Goal: Use online tool/utility: Utilize a website feature to perform a specific function

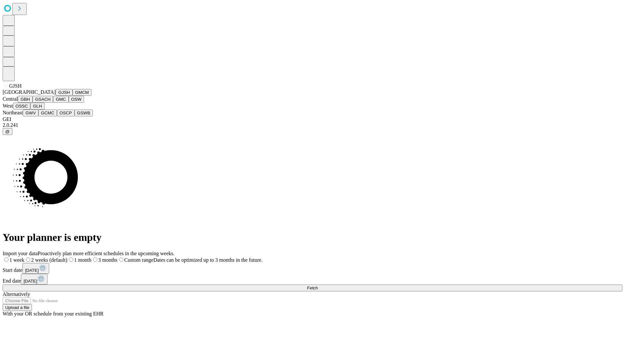
click at [56, 96] on button "GJSH" at bounding box center [64, 92] width 17 height 7
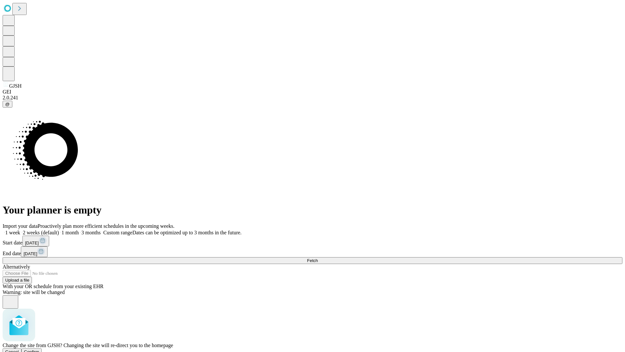
click at [39, 349] on span "Confirm" at bounding box center [31, 351] width 15 height 5
click at [20, 230] on label "1 week" at bounding box center [12, 233] width 18 height 6
click at [318, 258] on span "Fetch" at bounding box center [312, 260] width 11 height 5
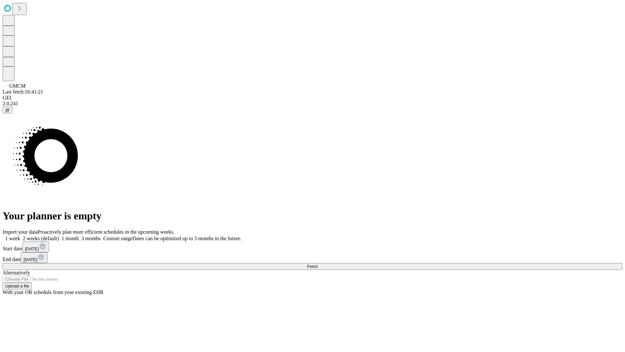
click at [318, 264] on span "Fetch" at bounding box center [312, 266] width 11 height 5
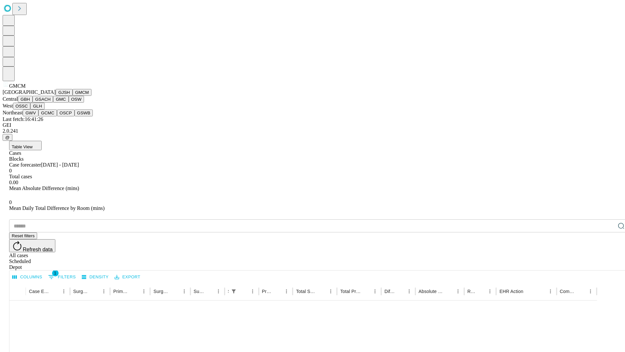
click at [33, 103] on button "GBH" at bounding box center [25, 99] width 15 height 7
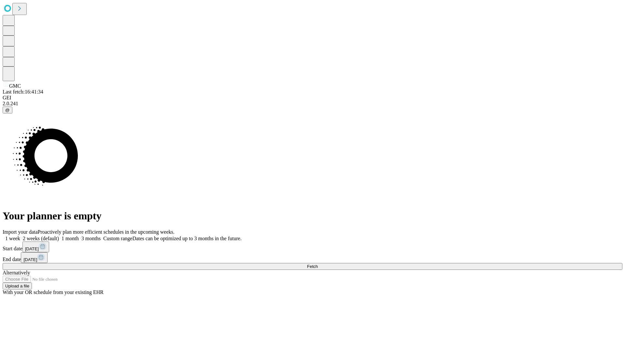
click at [20, 235] on label "1 week" at bounding box center [12, 238] width 18 height 6
click at [318, 264] on span "Fetch" at bounding box center [312, 266] width 11 height 5
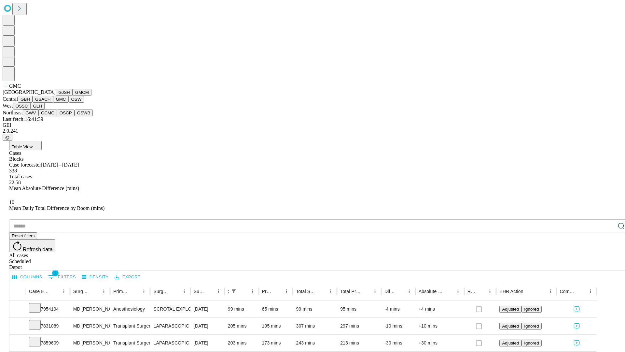
click at [69, 103] on button "OSW" at bounding box center [77, 99] width 16 height 7
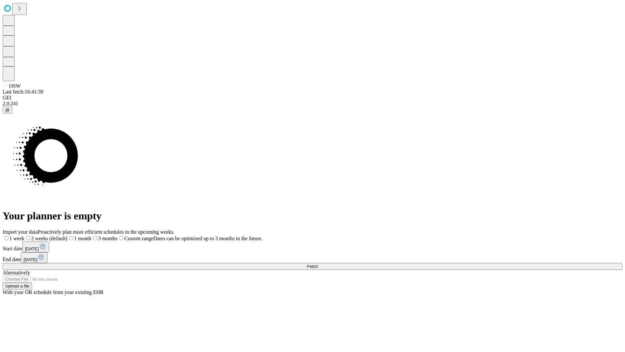
click at [24, 235] on label "1 week" at bounding box center [14, 238] width 22 height 6
click at [318, 264] on span "Fetch" at bounding box center [312, 266] width 11 height 5
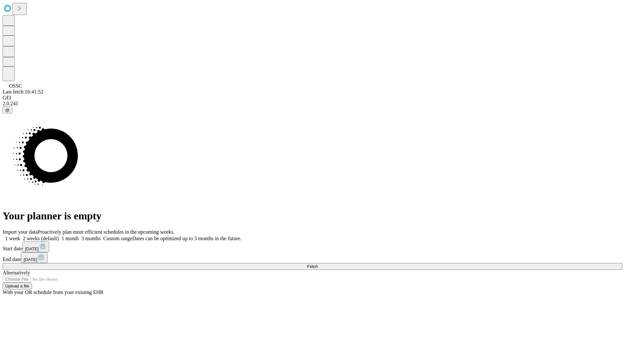
click at [20, 235] on label "1 week" at bounding box center [12, 238] width 18 height 6
click at [318, 264] on span "Fetch" at bounding box center [312, 266] width 11 height 5
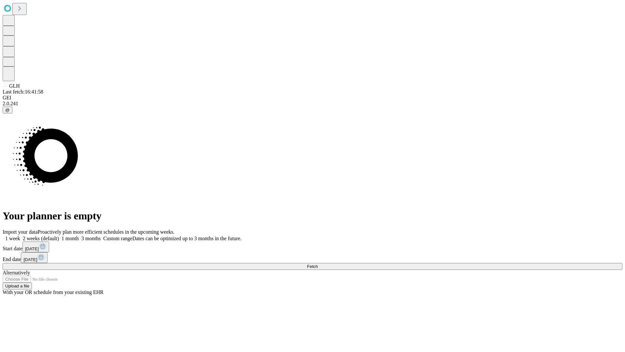
click at [20, 235] on label "1 week" at bounding box center [12, 238] width 18 height 6
click at [318, 264] on span "Fetch" at bounding box center [312, 266] width 11 height 5
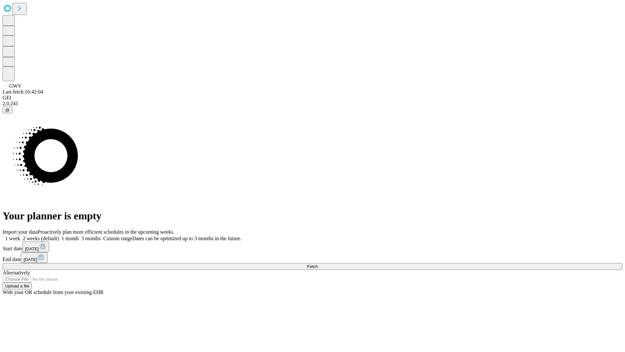
click at [20, 235] on label "1 week" at bounding box center [12, 238] width 18 height 6
click at [318, 264] on span "Fetch" at bounding box center [312, 266] width 11 height 5
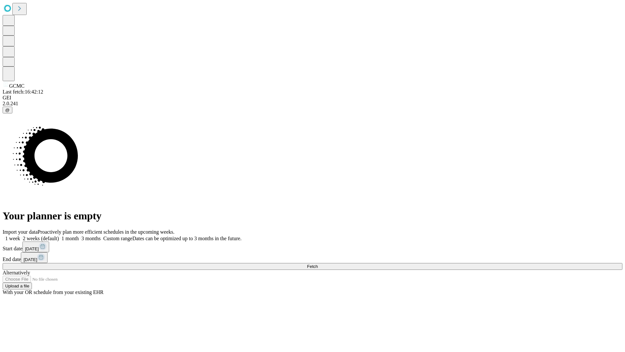
click at [20, 235] on label "1 week" at bounding box center [12, 238] width 18 height 6
click at [318, 264] on span "Fetch" at bounding box center [312, 266] width 11 height 5
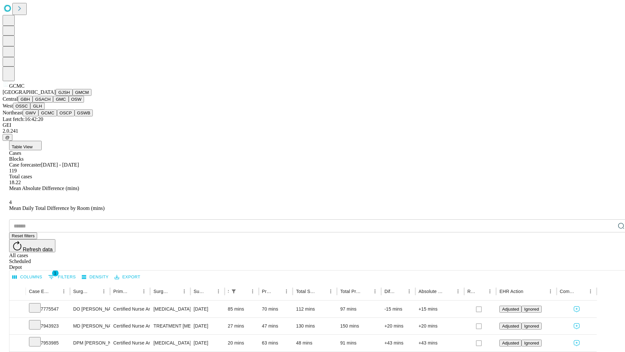
click at [57, 116] on button "OSCP" at bounding box center [66, 112] width 18 height 7
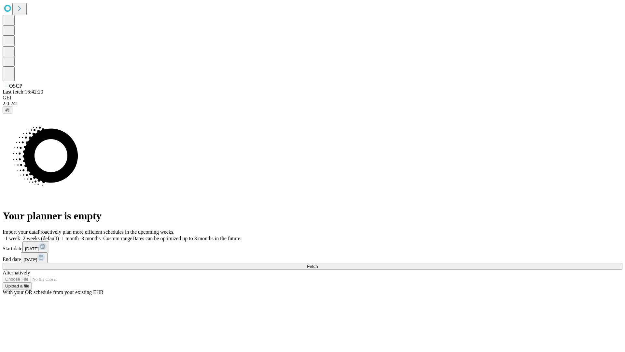
click at [20, 235] on label "1 week" at bounding box center [12, 238] width 18 height 6
click at [318, 264] on span "Fetch" at bounding box center [312, 266] width 11 height 5
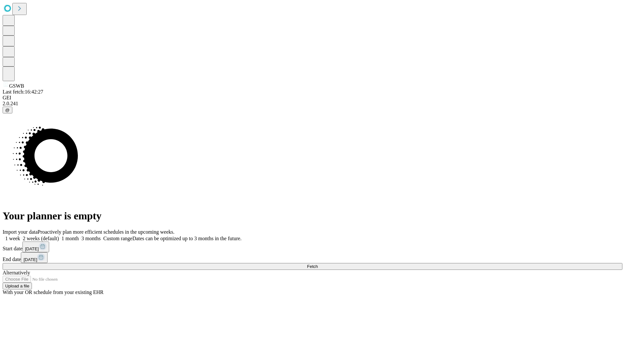
click at [20, 235] on label "1 week" at bounding box center [12, 238] width 18 height 6
click at [318, 264] on span "Fetch" at bounding box center [312, 266] width 11 height 5
